Goal: Task Accomplishment & Management: Manage account settings

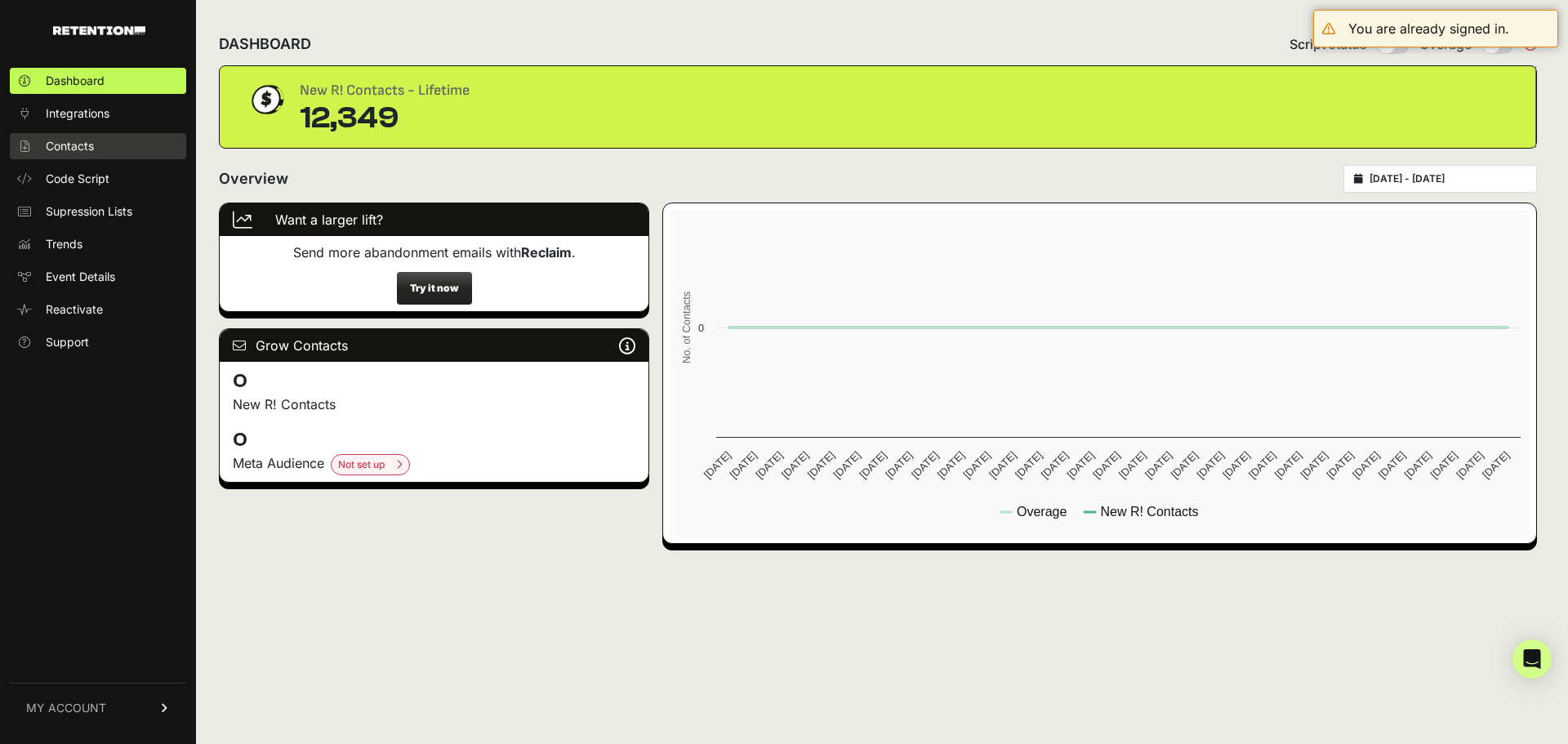
click at [76, 143] on span "Contacts" at bounding box center [69, 146] width 48 height 16
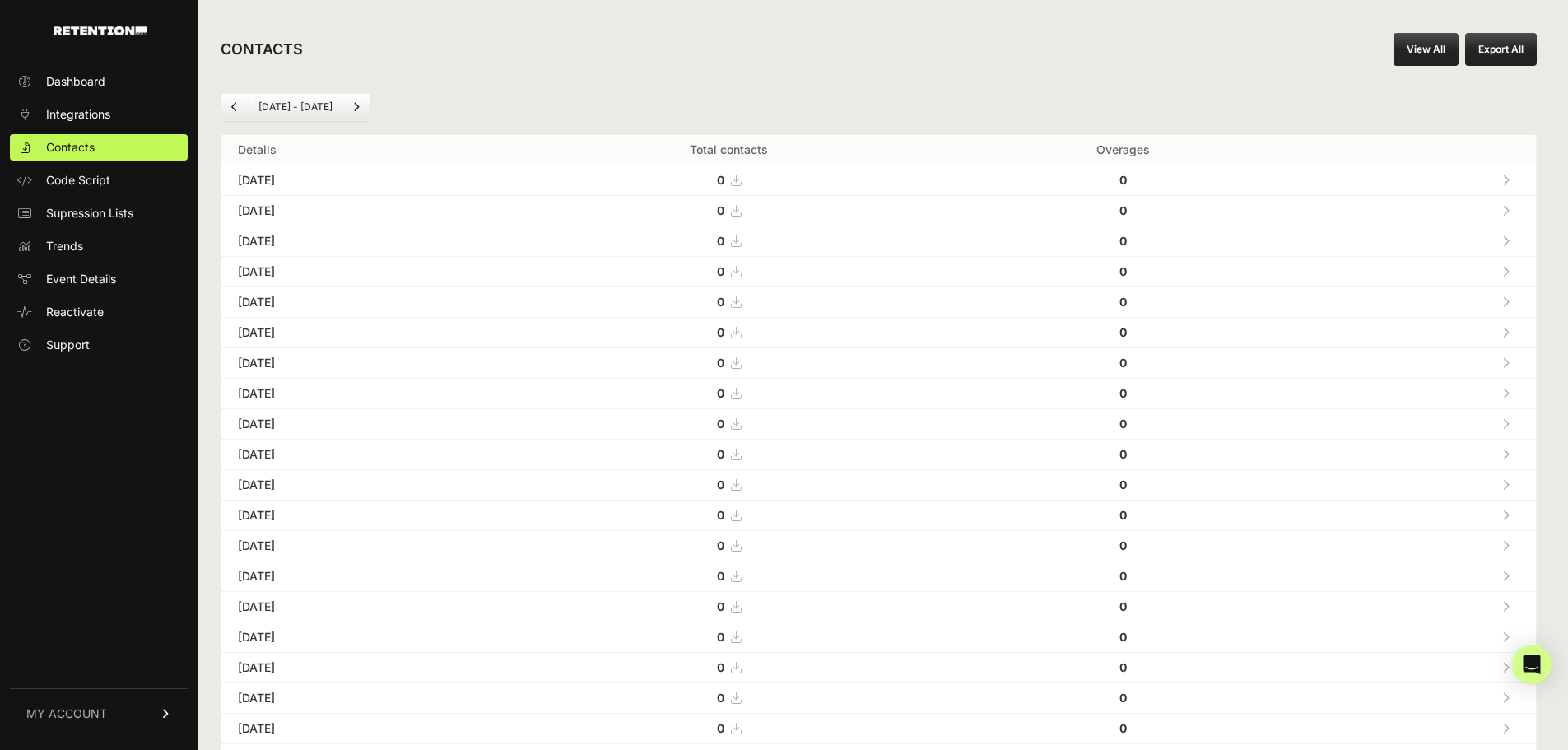
click at [72, 712] on span "MY ACCOUNT" at bounding box center [66, 714] width 81 height 16
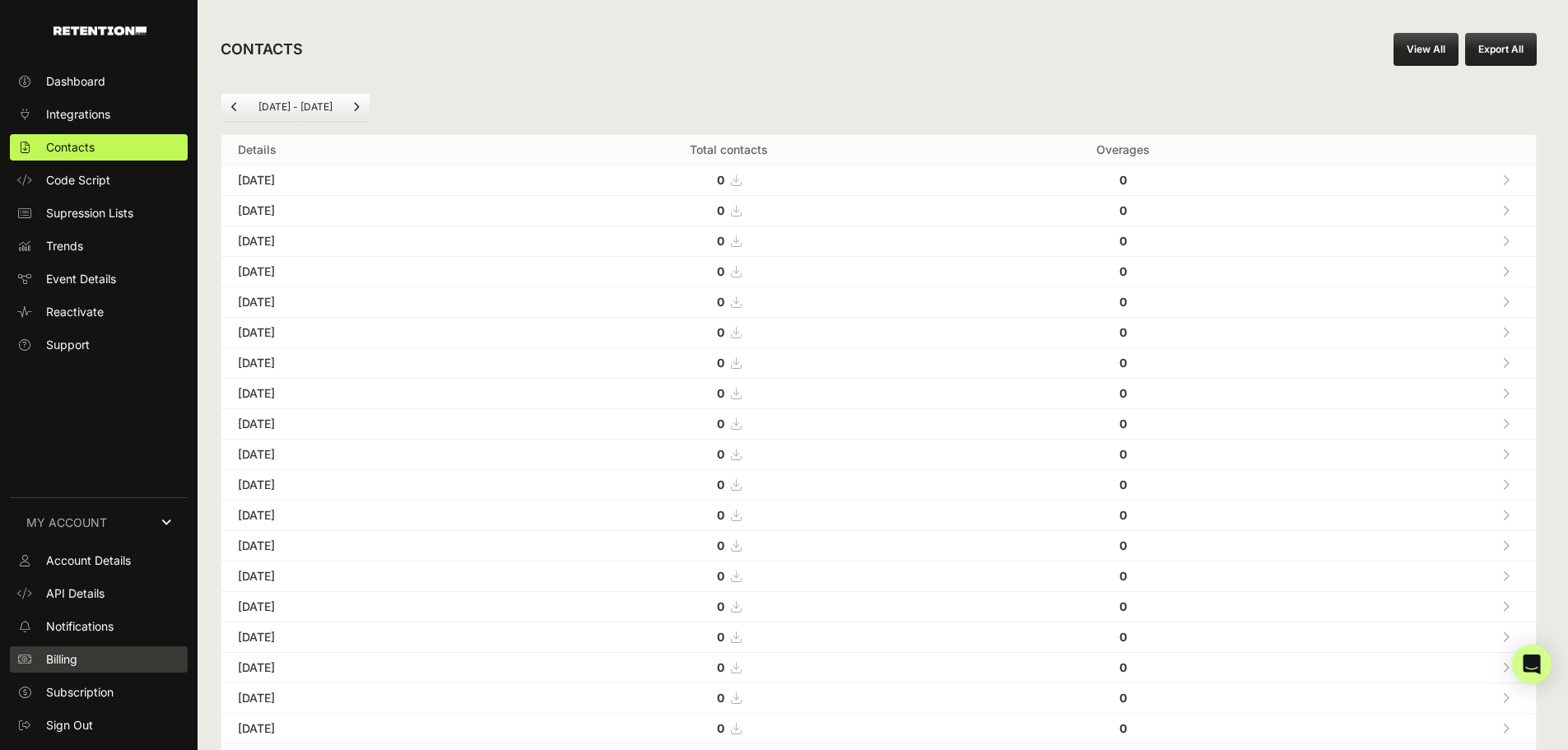
click at [64, 660] on span "Billing" at bounding box center [61, 659] width 31 height 16
